Goal: Task Accomplishment & Management: Manage account settings

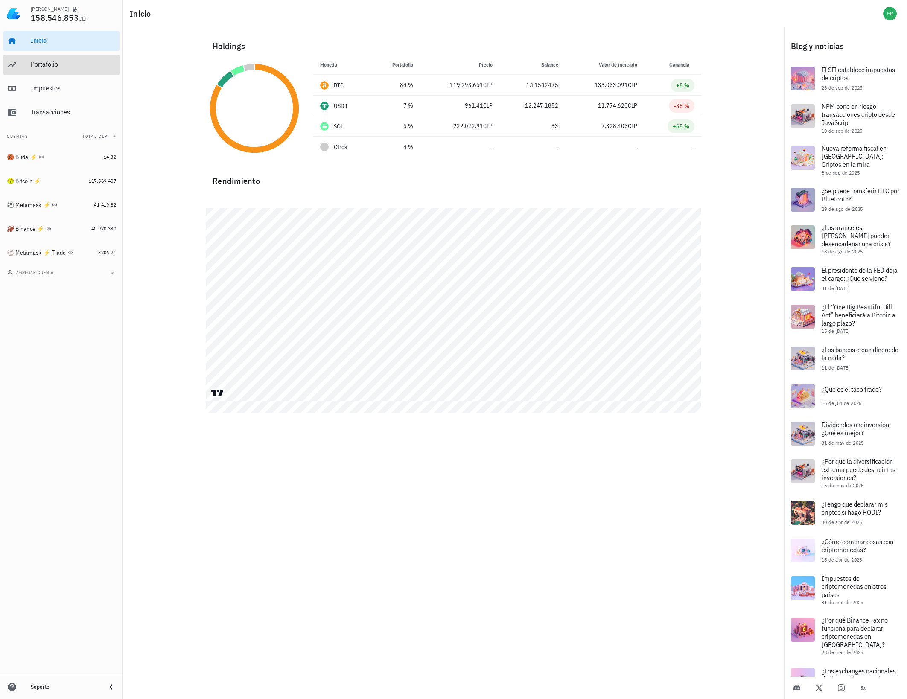
click at [65, 59] on div "Portafolio" at bounding box center [73, 64] width 85 height 19
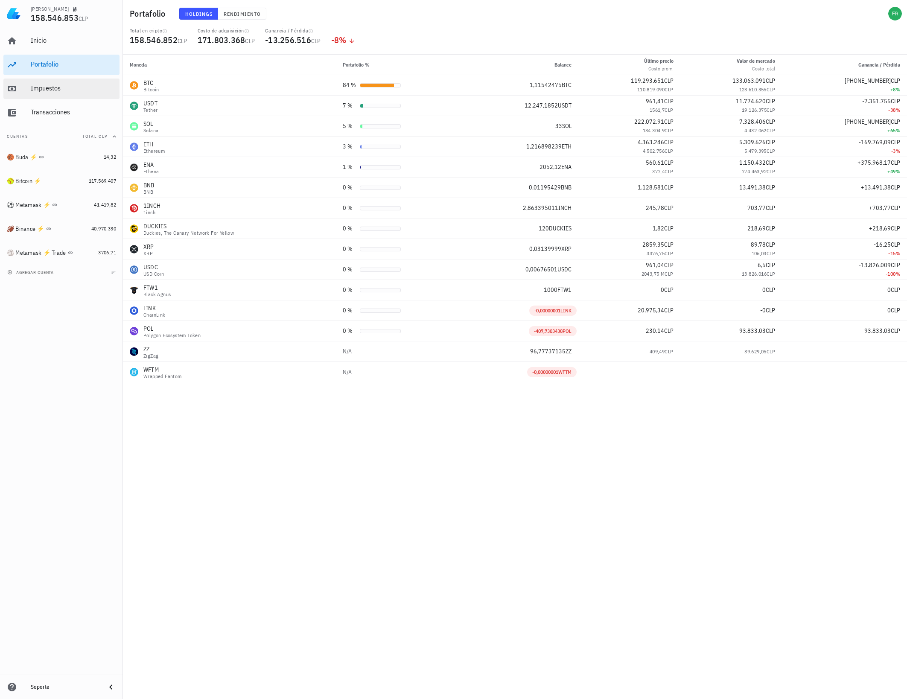
click at [50, 86] on div "Impuestos" at bounding box center [73, 88] width 85 height 8
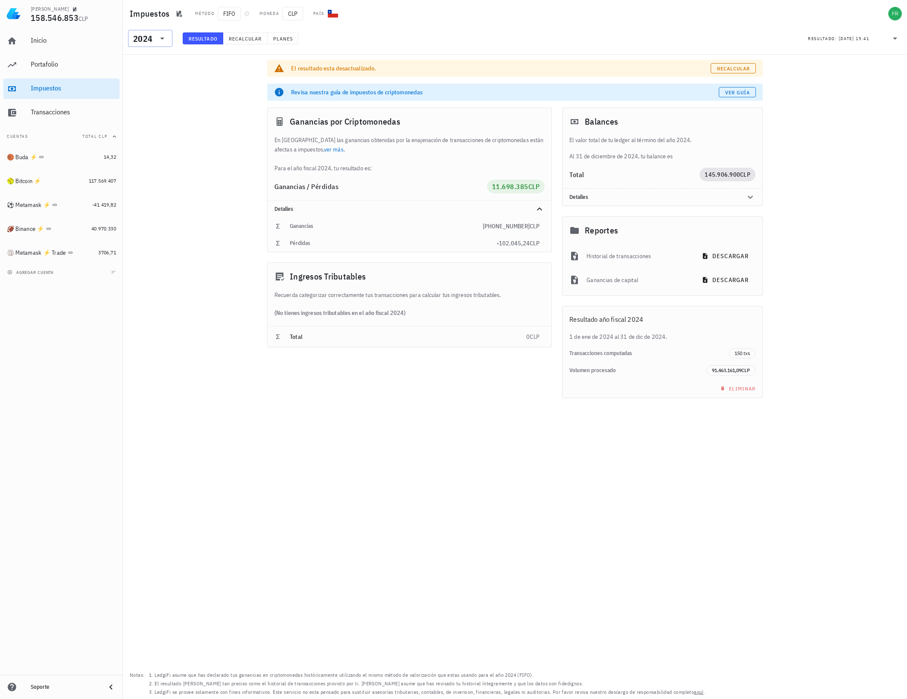
click at [164, 38] on icon at bounding box center [162, 38] width 10 height 10
click at [156, 60] on div "2025" at bounding box center [150, 60] width 31 height 7
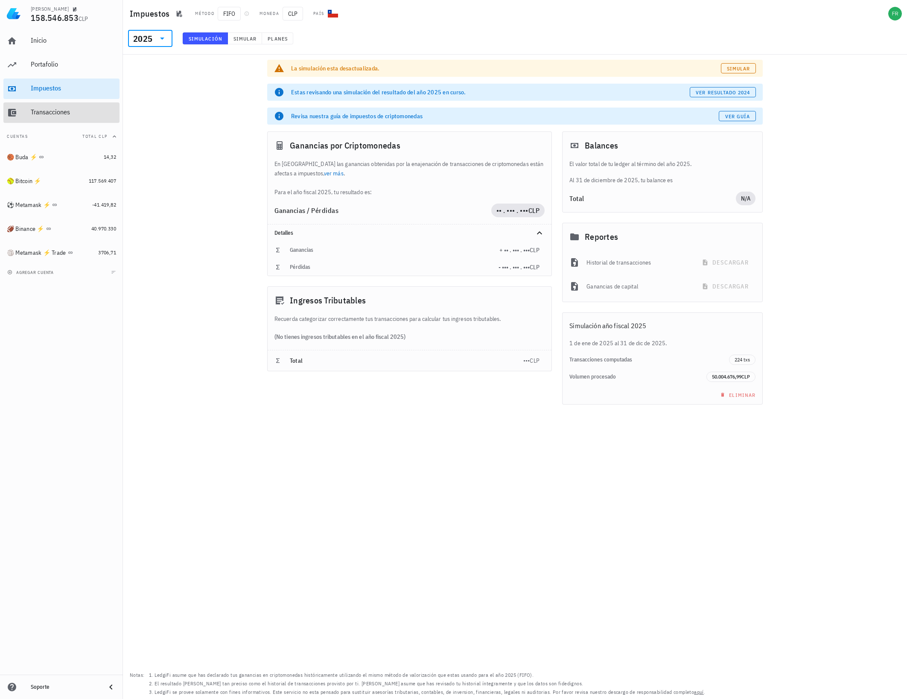
click at [98, 117] on div "Transacciones" at bounding box center [73, 112] width 85 height 19
